Goal: Task Accomplishment & Management: Use online tool/utility

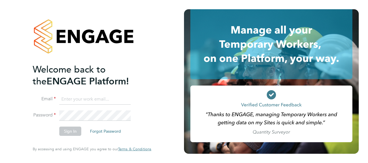
type input "[PERSON_NAME][EMAIL_ADDRESS][DOMAIN_NAME]"
click at [75, 131] on button "Sign In" at bounding box center [70, 131] width 22 height 9
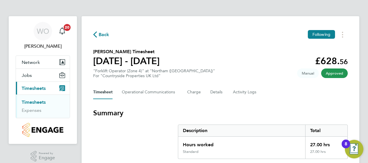
click at [104, 35] on span "Back" at bounding box center [104, 34] width 11 height 7
